Goal: Task Accomplishment & Management: Manage account settings

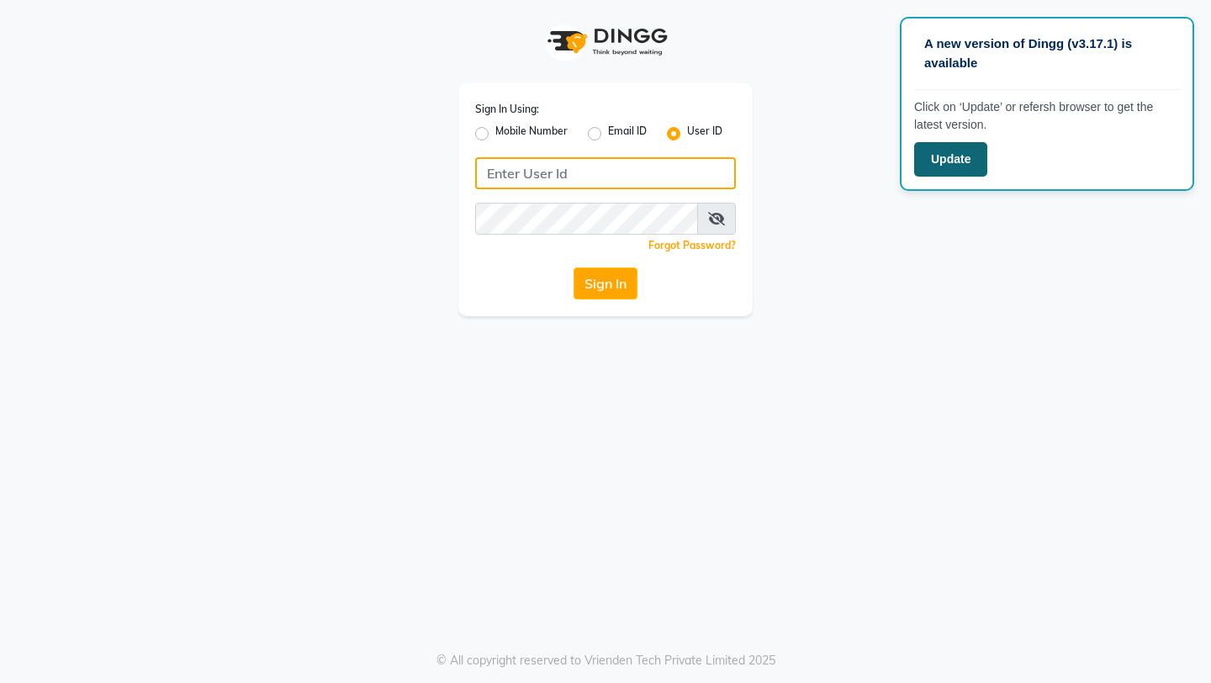
type input "Arsp"
click at [953, 161] on button "Update" at bounding box center [950, 159] width 73 height 34
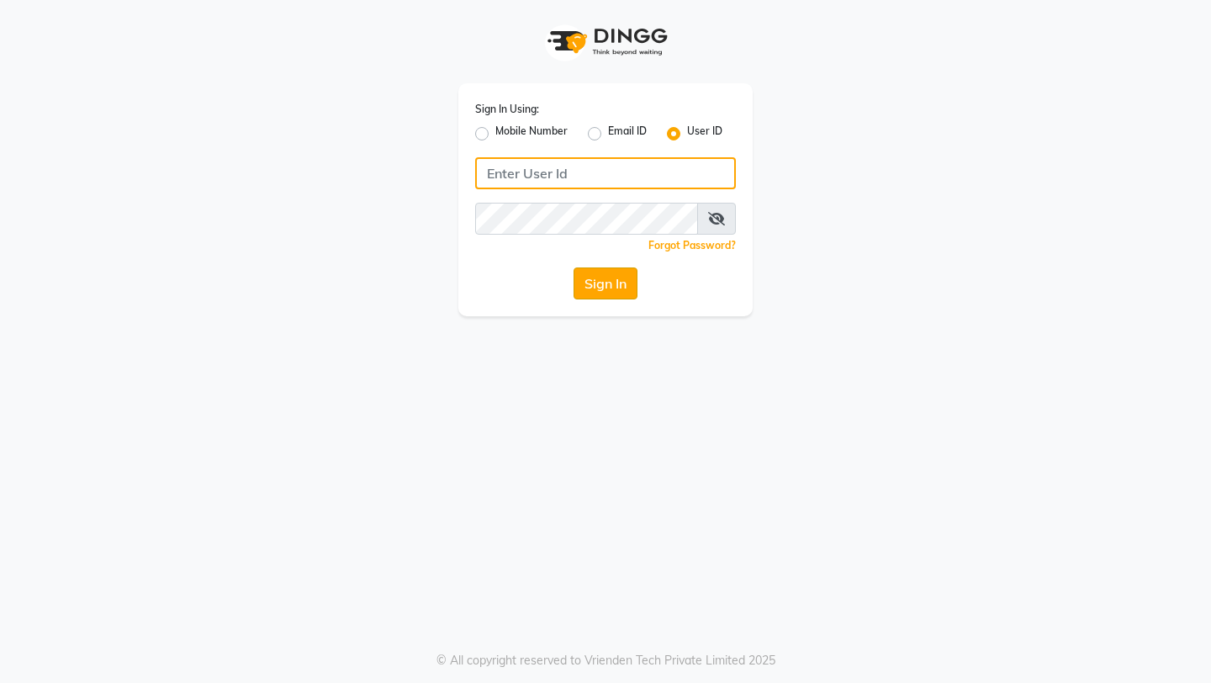
type input "Arsp"
click at [592, 283] on button "Sign In" at bounding box center [605, 283] width 64 height 32
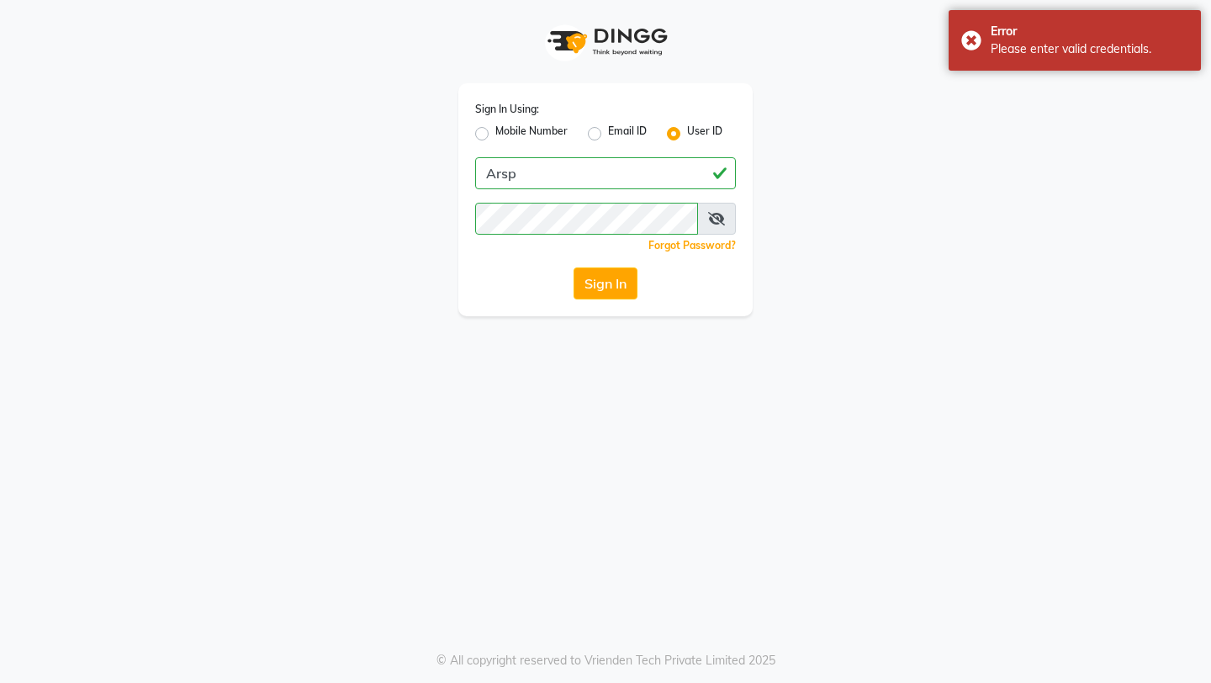
click at [727, 217] on span at bounding box center [716, 219] width 39 height 32
click at [715, 216] on icon at bounding box center [716, 218] width 17 height 13
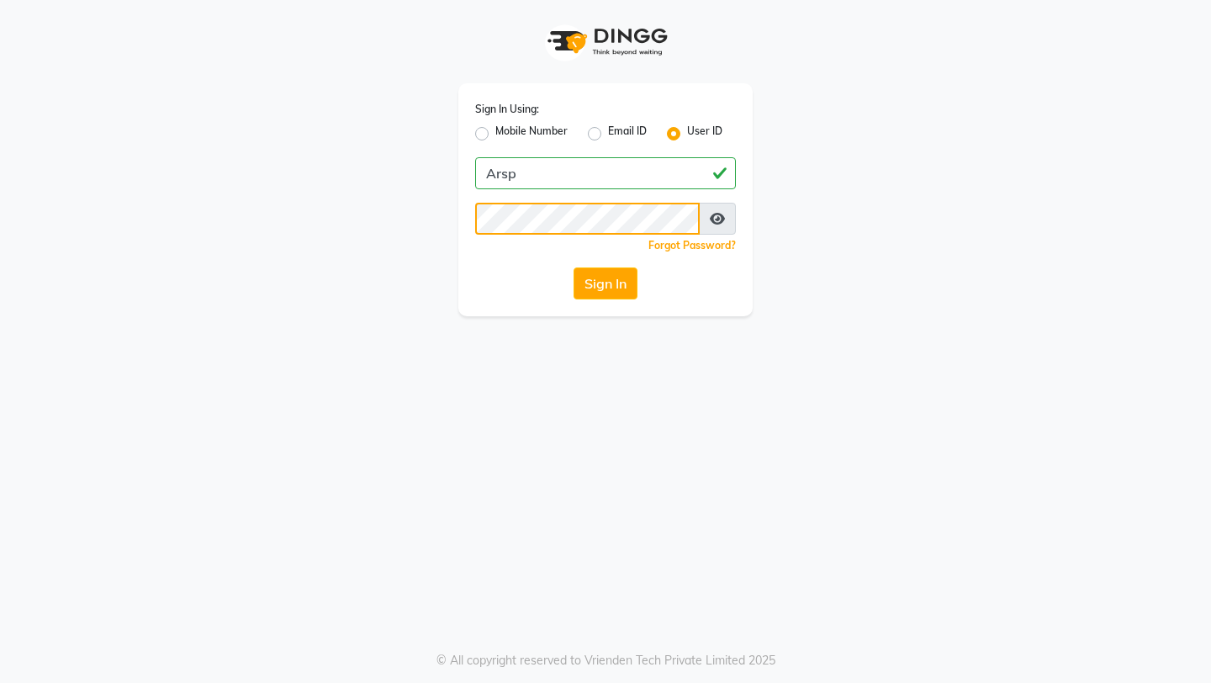
click at [573, 267] on button "Sign In" at bounding box center [605, 283] width 64 height 32
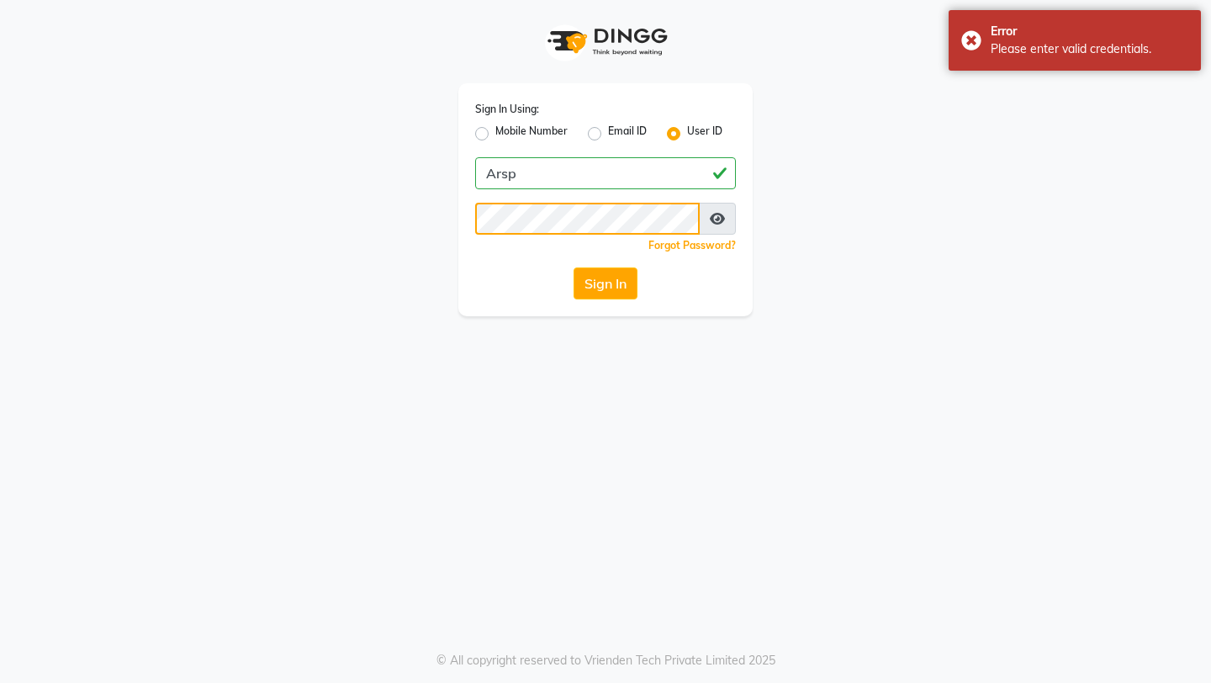
click at [573, 267] on button "Sign In" at bounding box center [605, 283] width 64 height 32
